Goal: Task Accomplishment & Management: Complete application form

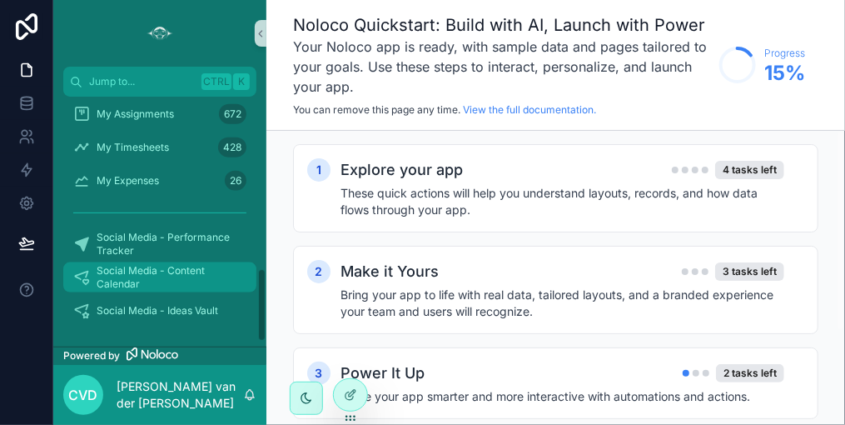
scroll to position [516, 0]
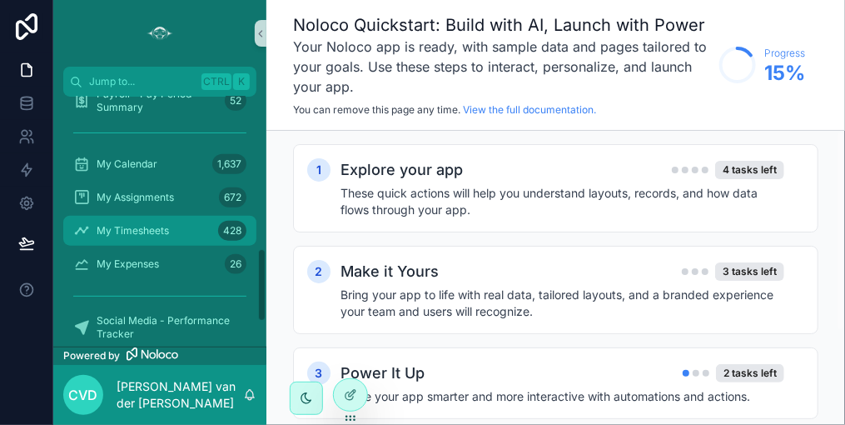
click at [165, 231] on span "My Timesheets" at bounding box center [133, 230] width 72 height 13
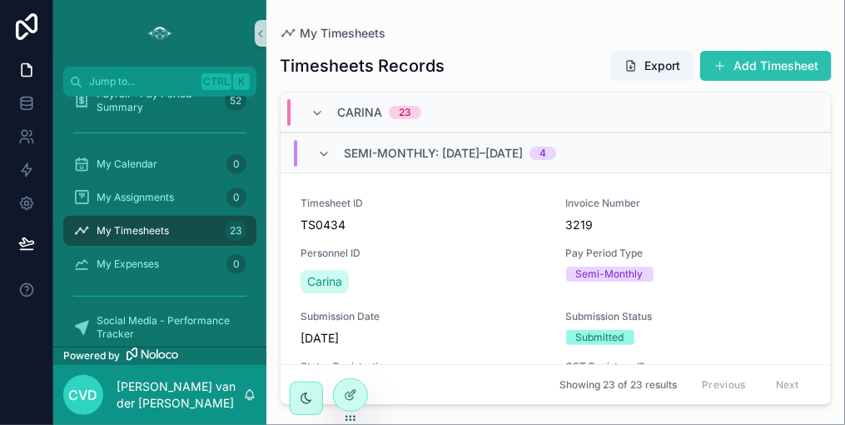
click at [741, 67] on button "Add Timesheet" at bounding box center [767, 66] width 132 height 30
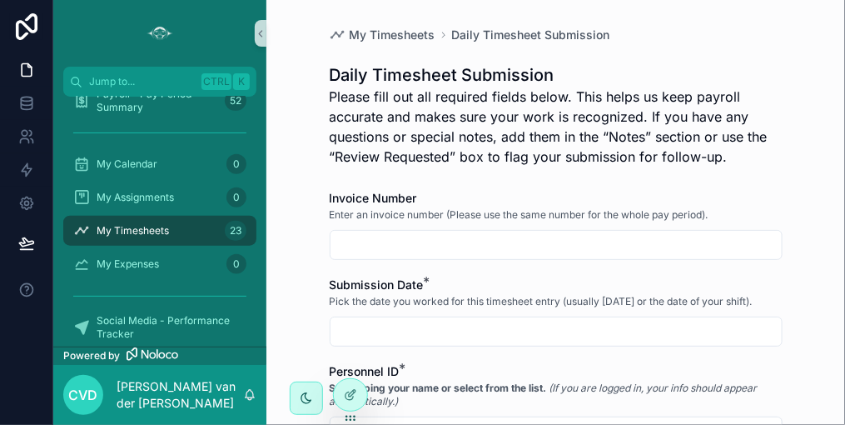
click at [398, 240] on input "scrollable content" at bounding box center [556, 244] width 451 height 23
type input "****"
click at [391, 317] on div "scrollable content" at bounding box center [556, 332] width 453 height 30
click at [394, 327] on input "scrollable content" at bounding box center [556, 331] width 451 height 23
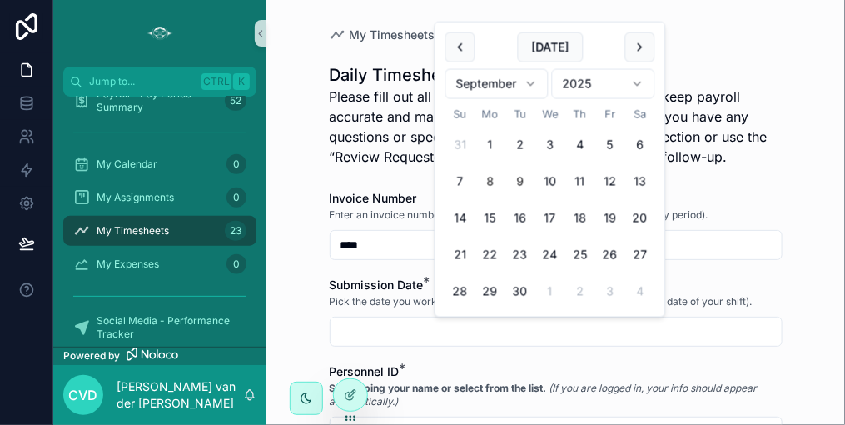
click at [491, 182] on button "8" at bounding box center [491, 182] width 30 height 30
type input "********"
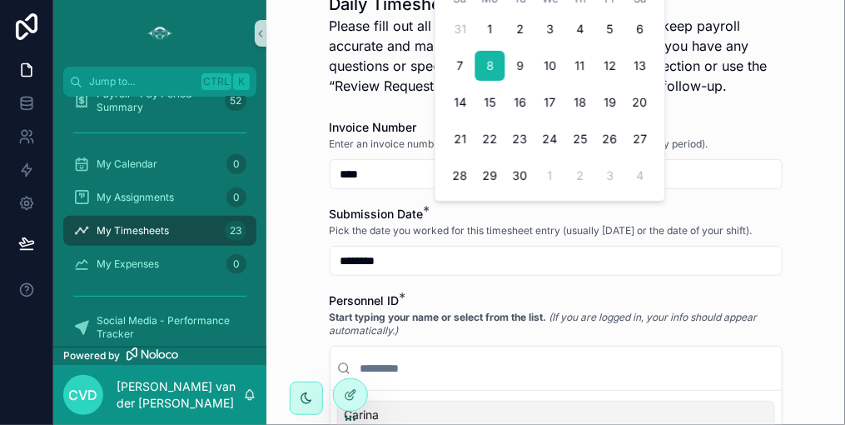
scroll to position [167, 0]
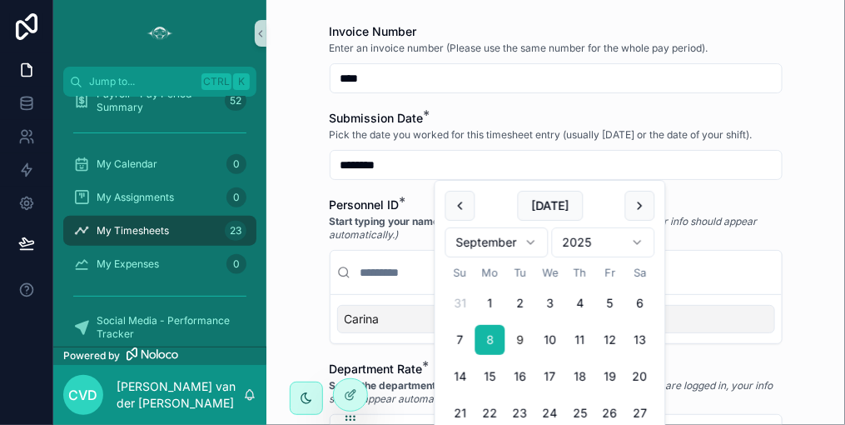
click at [382, 319] on div "Carina" at bounding box center [556, 319] width 438 height 28
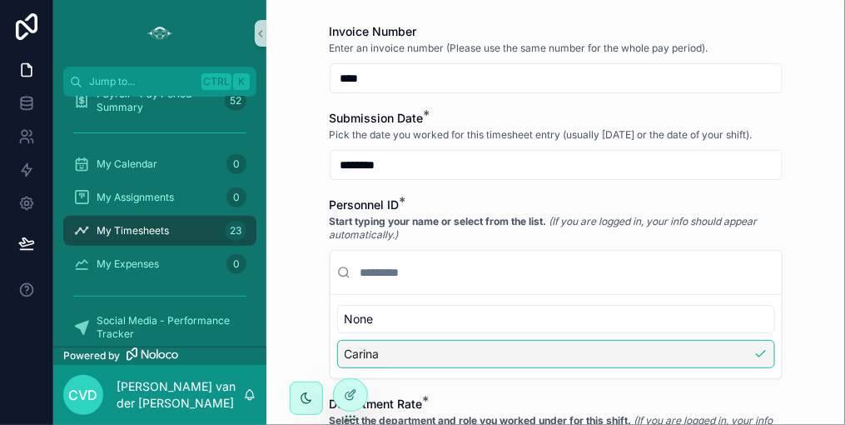
click at [380, 348] on div "Carina" at bounding box center [556, 354] width 438 height 28
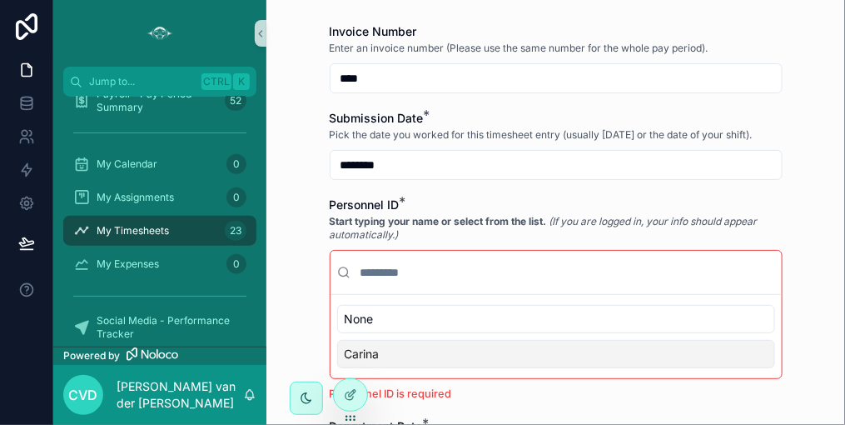
click at [385, 350] on div "Carina" at bounding box center [556, 354] width 438 height 28
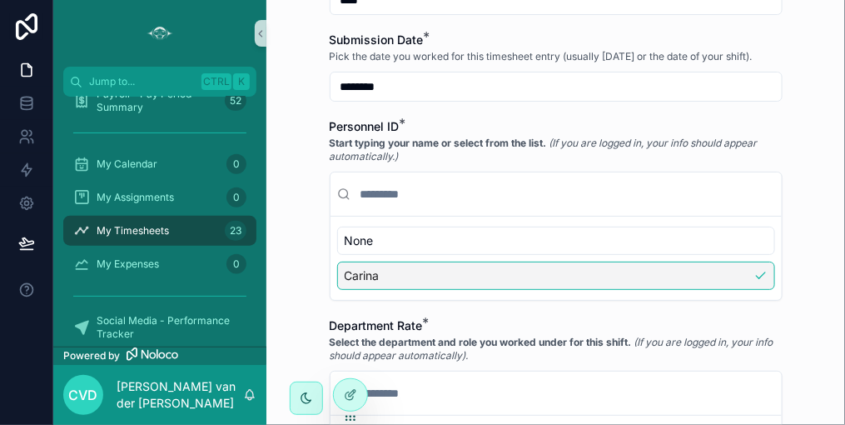
scroll to position [333, 0]
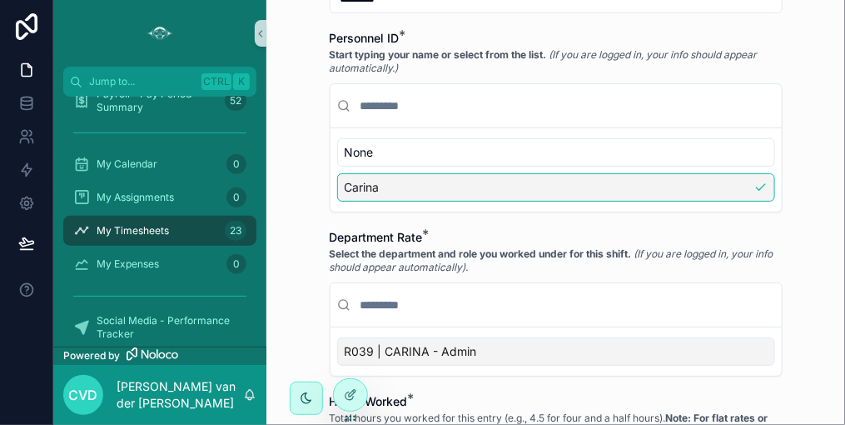
click at [391, 343] on span "R039 | CARINA - Admin" at bounding box center [411, 351] width 132 height 17
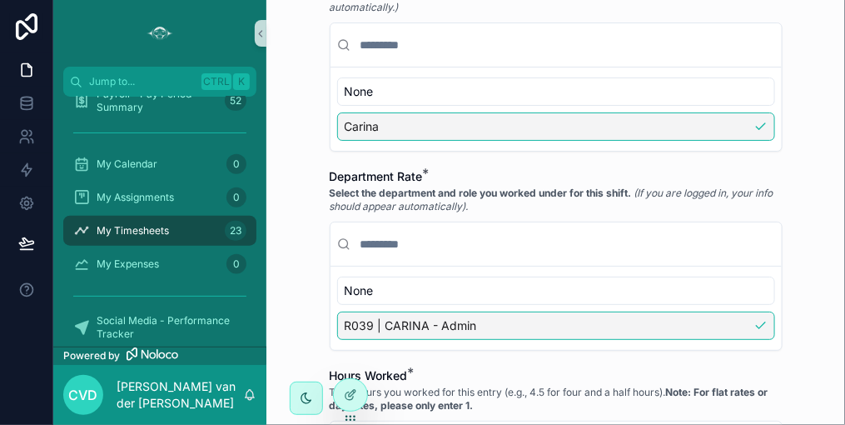
scroll to position [417, 0]
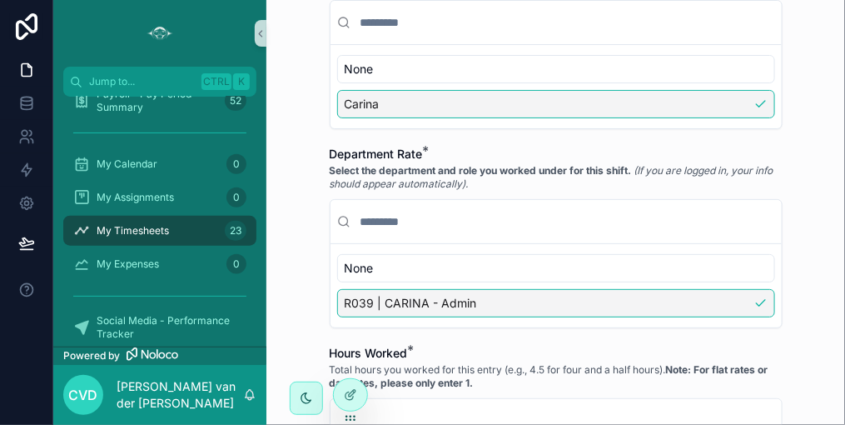
click at [398, 299] on span "R039 | CARINA - Admin" at bounding box center [411, 303] width 132 height 17
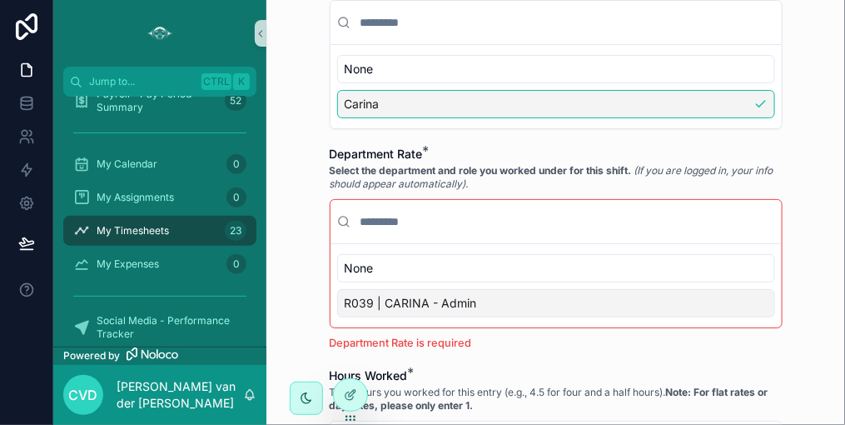
click at [432, 295] on span "R039 | CARINA - Admin" at bounding box center [411, 303] width 132 height 17
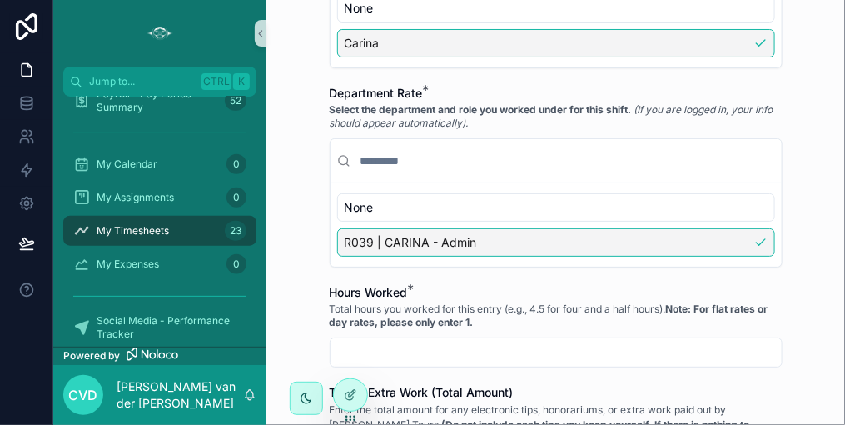
scroll to position [500, 0]
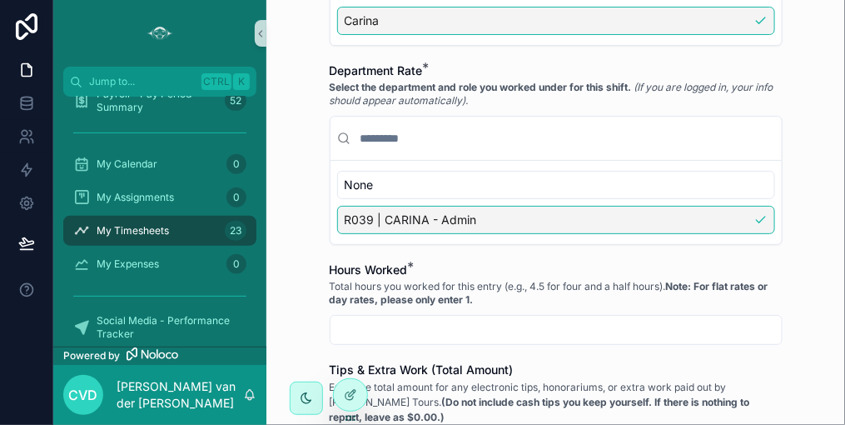
click at [392, 322] on input "scrollable content" at bounding box center [556, 329] width 451 height 23
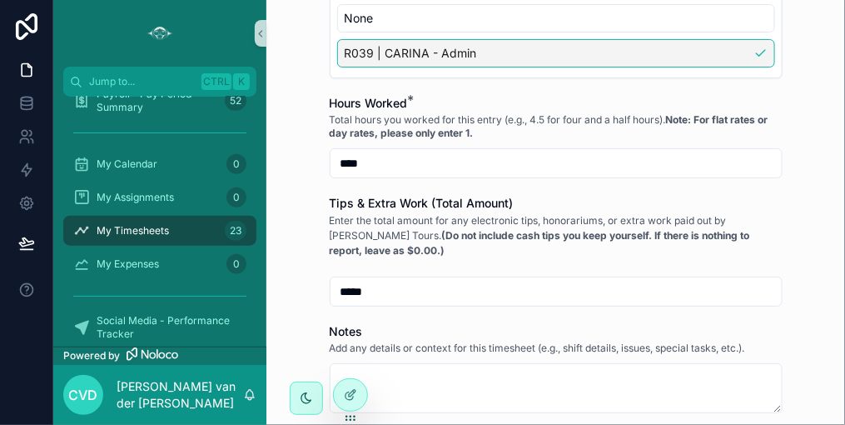
scroll to position [750, 0]
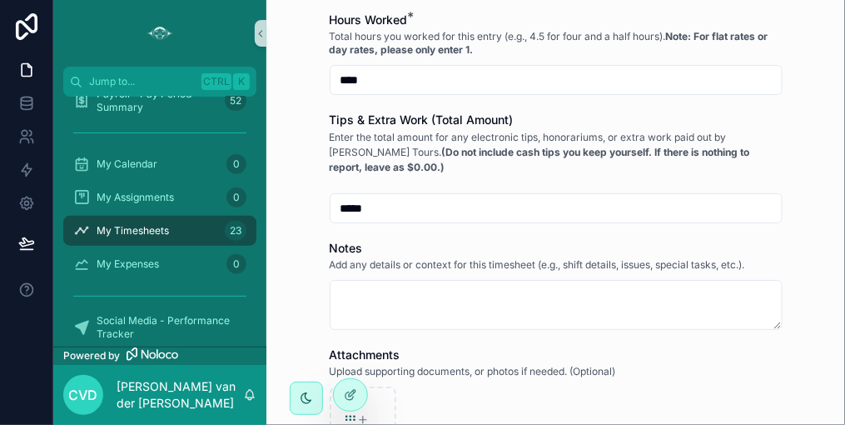
type input "****"
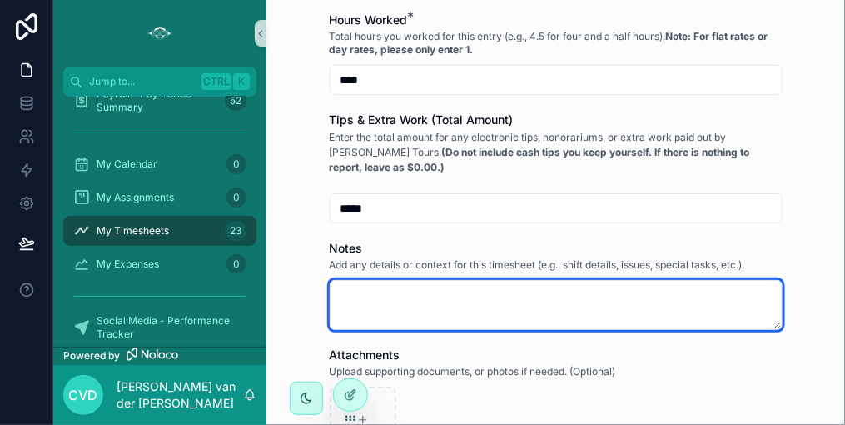
click at [342, 289] on textarea "scrollable content" at bounding box center [556, 305] width 453 height 50
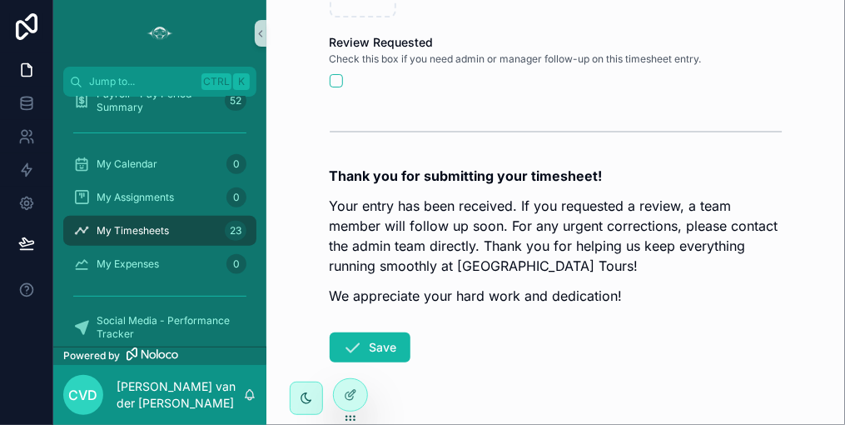
scroll to position [1320, 0]
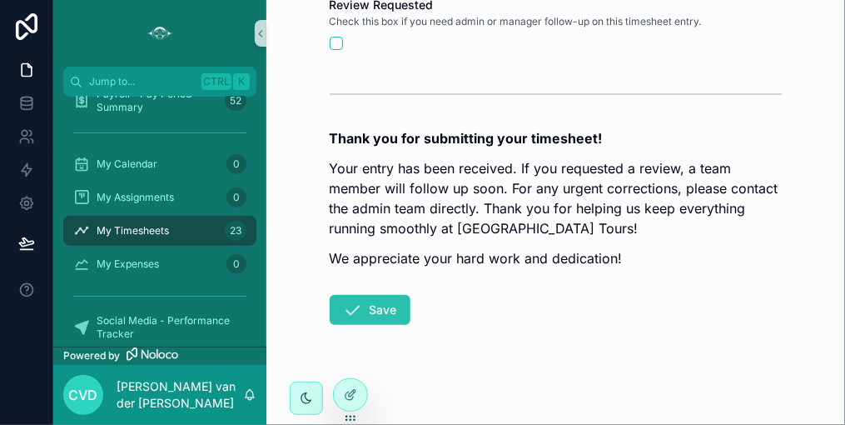
type textarea "**********"
click at [383, 301] on button "Save" at bounding box center [370, 310] width 81 height 30
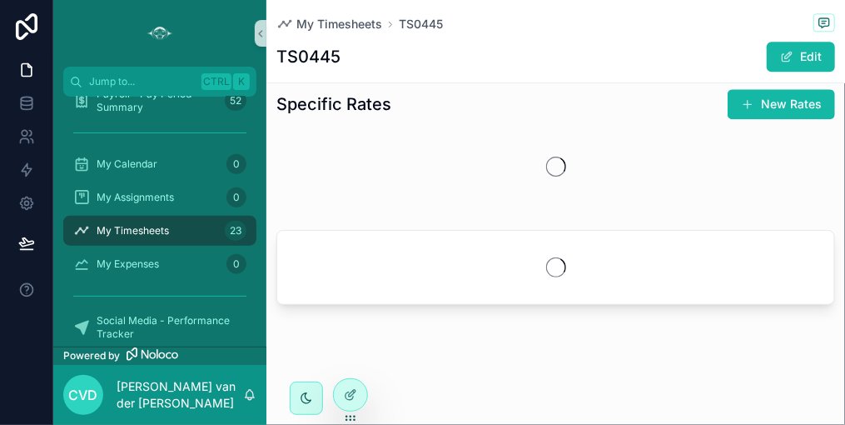
scroll to position [1320, 0]
